Goal: Find specific page/section: Find specific page/section

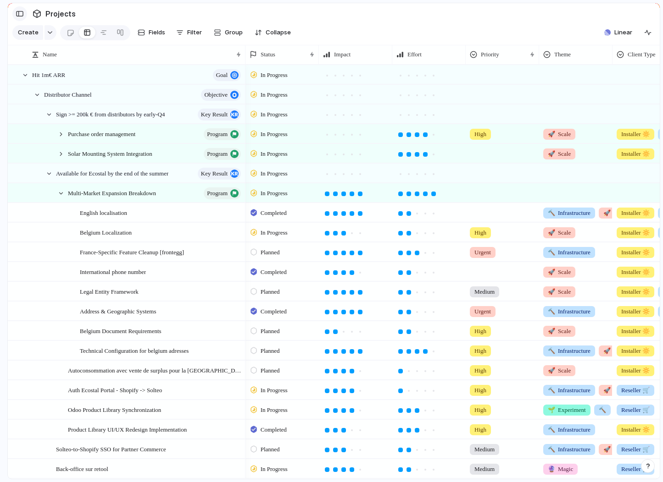
click at [17, 14] on div "button" at bounding box center [20, 14] width 8 height 6
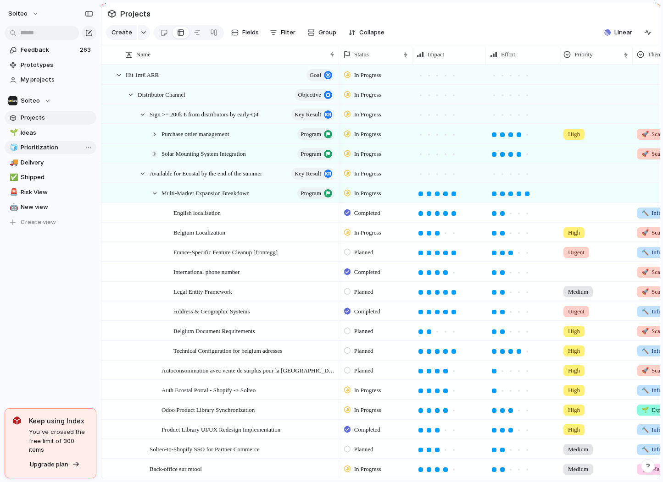
click at [49, 152] on link "🧊 Prioritization" at bounding box center [51, 148] width 92 height 14
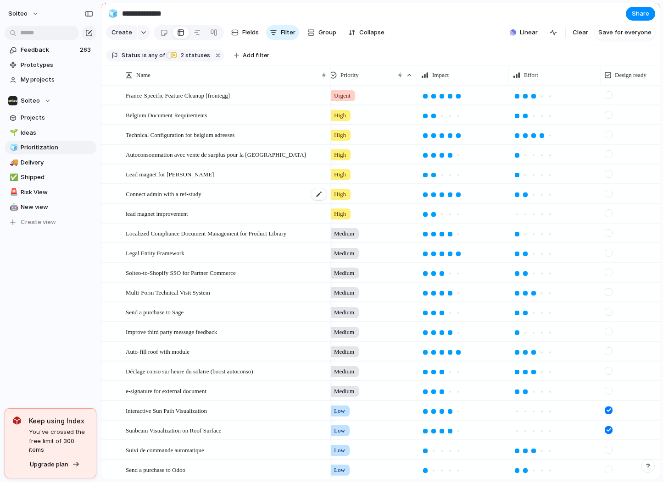
scroll to position [1, 0]
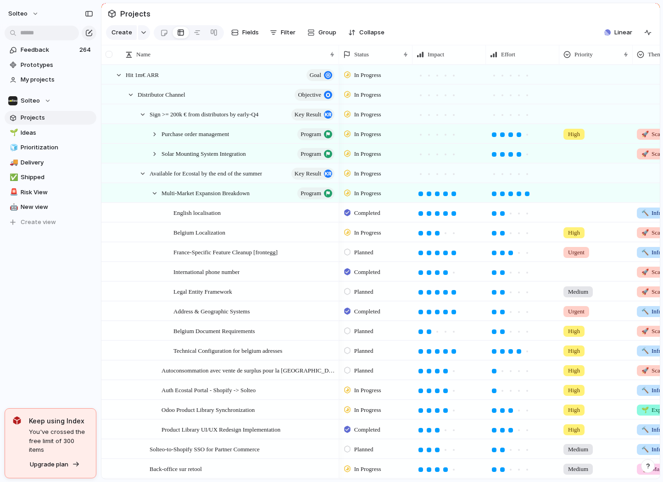
click at [110, 53] on div at bounding box center [108, 54] width 7 height 7
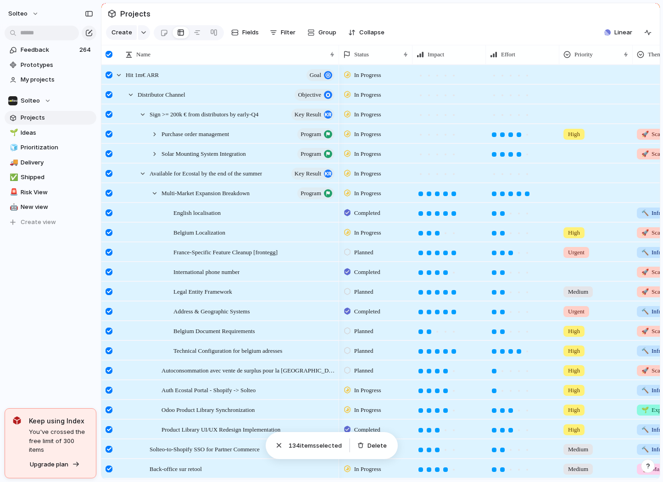
click at [110, 53] on div at bounding box center [108, 54] width 7 height 7
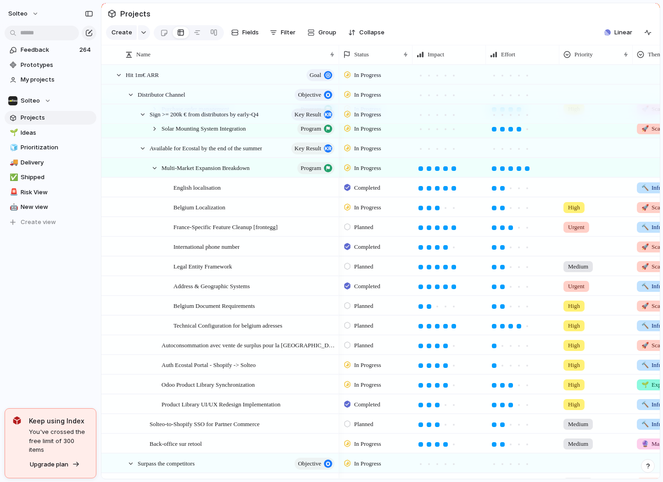
scroll to position [26, 0]
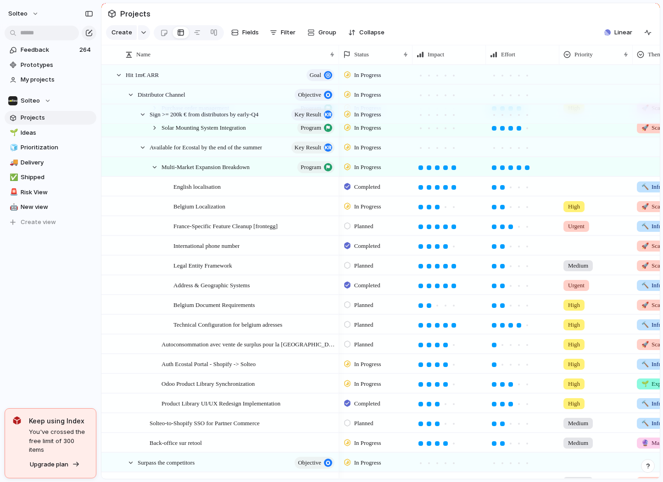
click at [369, 204] on span "In Progress" at bounding box center [367, 206] width 27 height 9
click at [364, 324] on span "Completed" at bounding box center [370, 323] width 32 height 9
